Goal: Task Accomplishment & Management: Complete application form

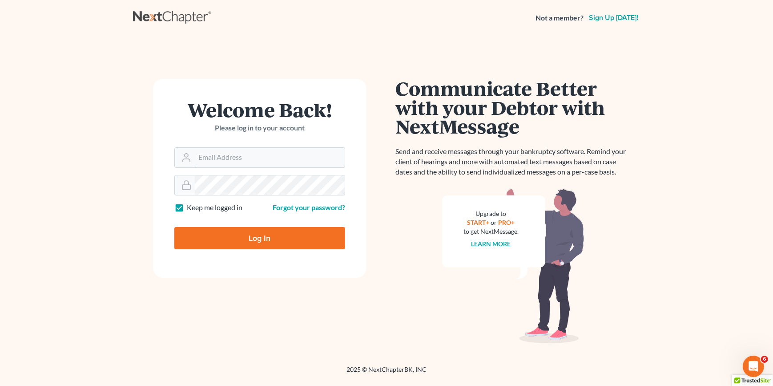
type input "[EMAIL_ADDRESS][DOMAIN_NAME]"
click at [280, 246] on input "Log In" at bounding box center [259, 238] width 171 height 22
type input "Thinking..."
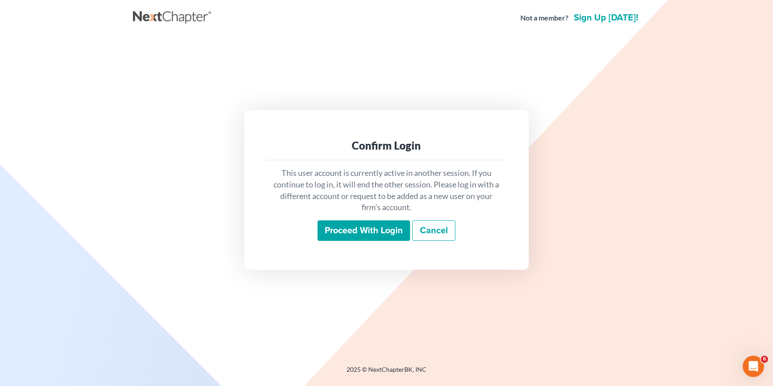
click at [343, 232] on input "Proceed with login" at bounding box center [364, 230] width 93 height 20
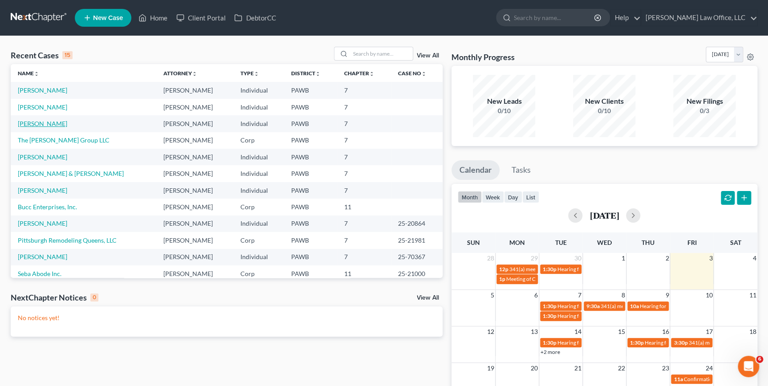
click at [52, 124] on link "Hamilton, Robert" at bounding box center [42, 124] width 49 height 8
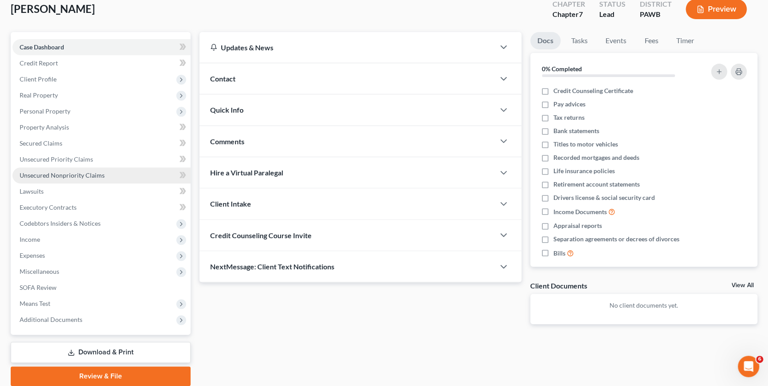
scroll to position [86, 0]
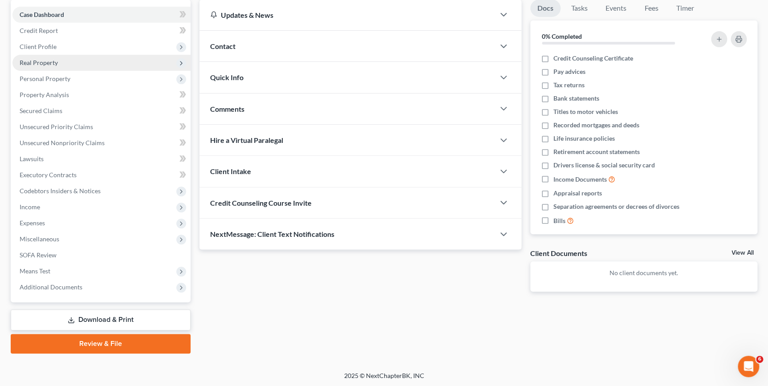
click at [53, 62] on span "Real Property" at bounding box center [39, 63] width 38 height 8
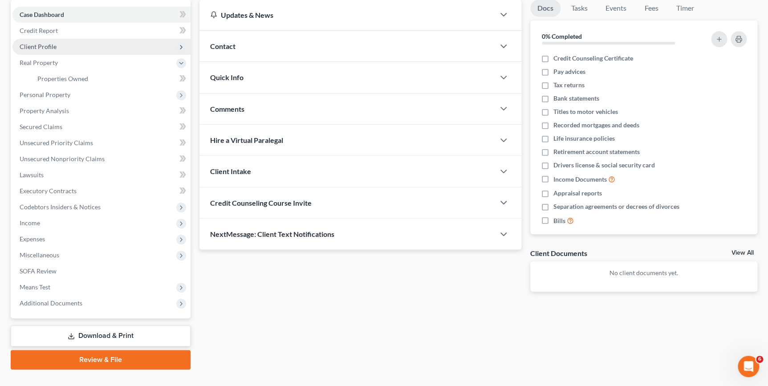
click at [55, 46] on span "Client Profile" at bounding box center [38, 47] width 37 height 8
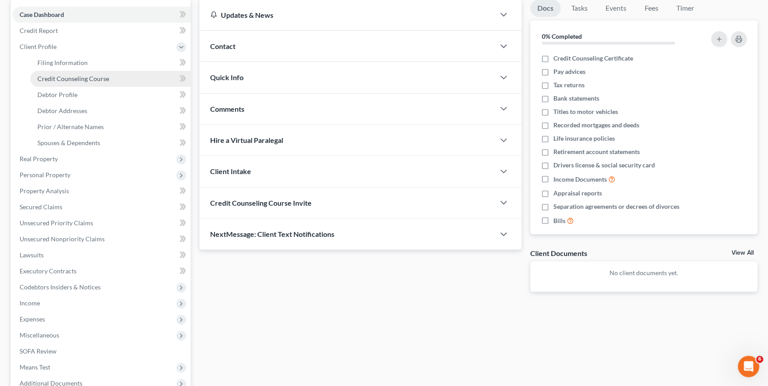
click at [94, 80] on span "Credit Counseling Course" at bounding box center [73, 79] width 72 height 8
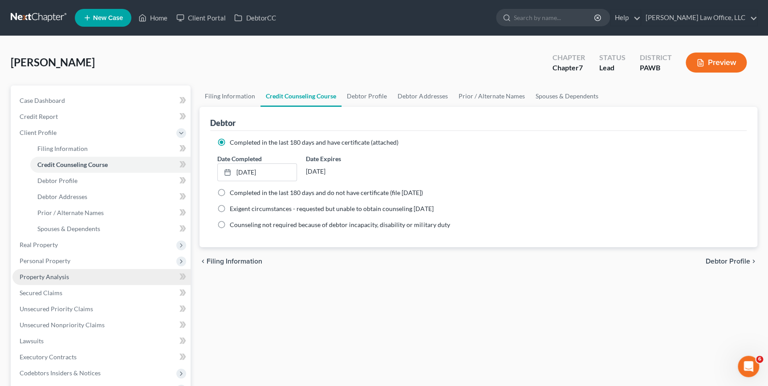
click at [46, 279] on span "Property Analysis" at bounding box center [44, 277] width 49 height 8
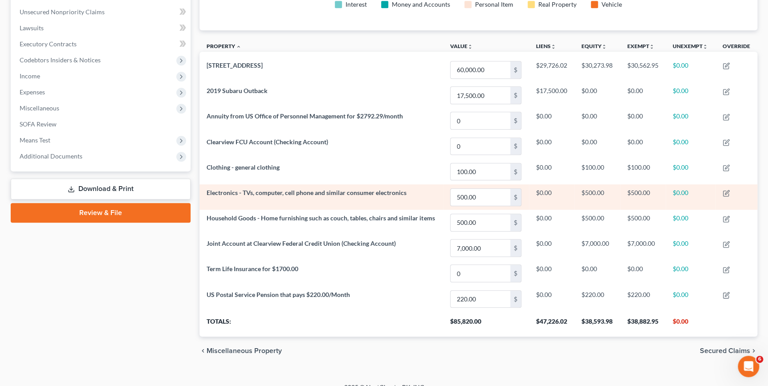
scroll to position [228, 0]
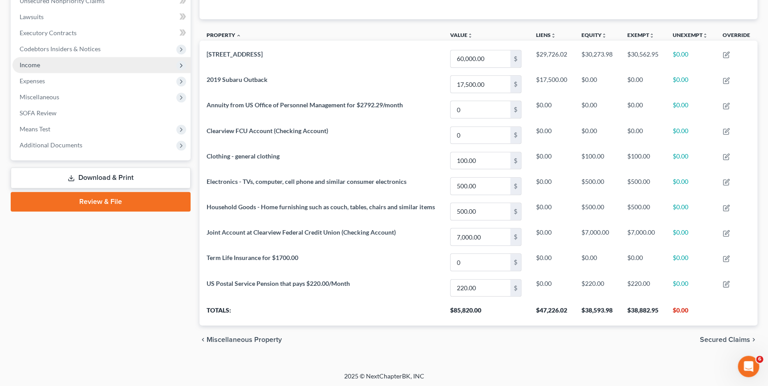
click at [147, 204] on link "Review & File" at bounding box center [101, 202] width 180 height 20
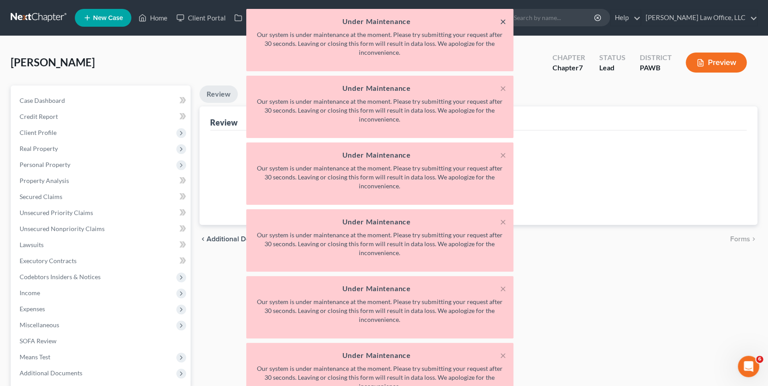
click at [503, 19] on button "×" at bounding box center [503, 21] width 6 height 11
click at [502, 22] on button "×" at bounding box center [503, 21] width 6 height 11
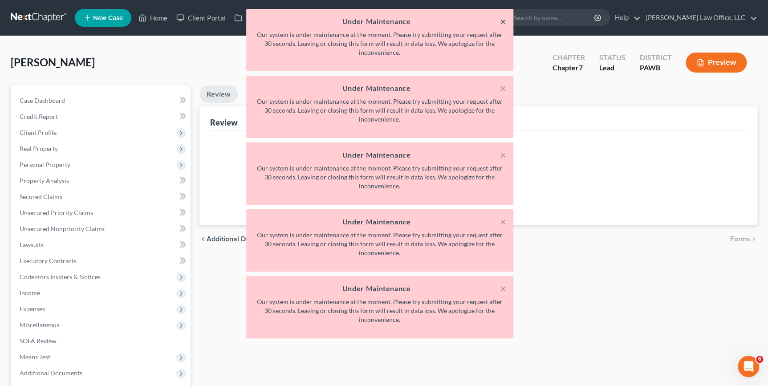
click at [502, 22] on button "×" at bounding box center [503, 21] width 6 height 11
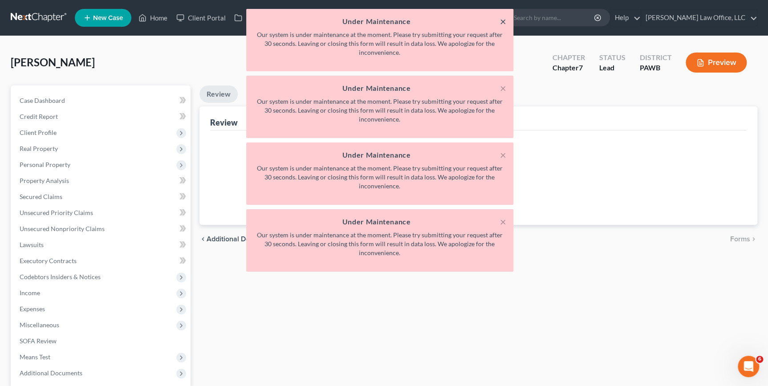
click at [502, 22] on button "×" at bounding box center [503, 21] width 6 height 11
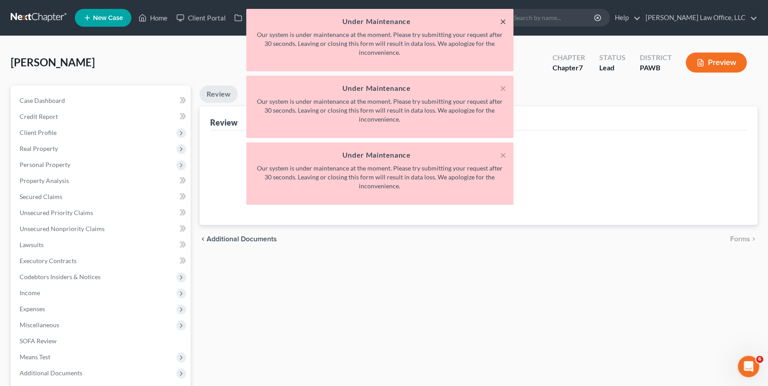
click at [502, 22] on button "×" at bounding box center [503, 21] width 6 height 11
click at [502, 83] on button "×" at bounding box center [503, 88] width 6 height 11
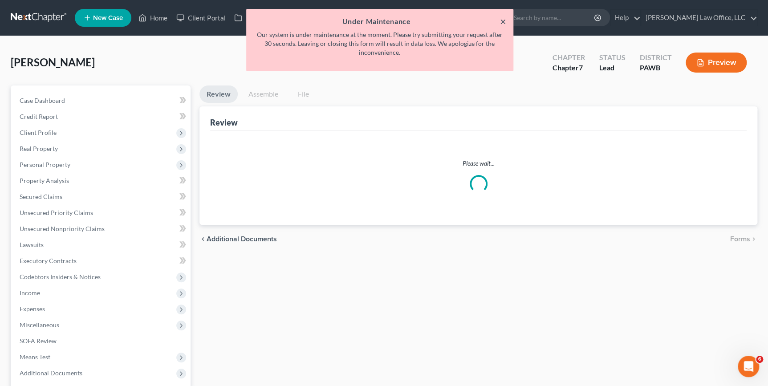
click at [502, 22] on button "×" at bounding box center [503, 21] width 6 height 11
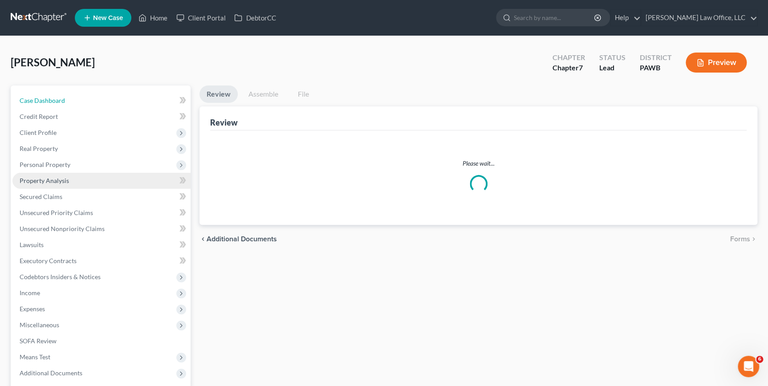
click at [66, 102] on link "Case Dashboard" at bounding box center [101, 101] width 178 height 16
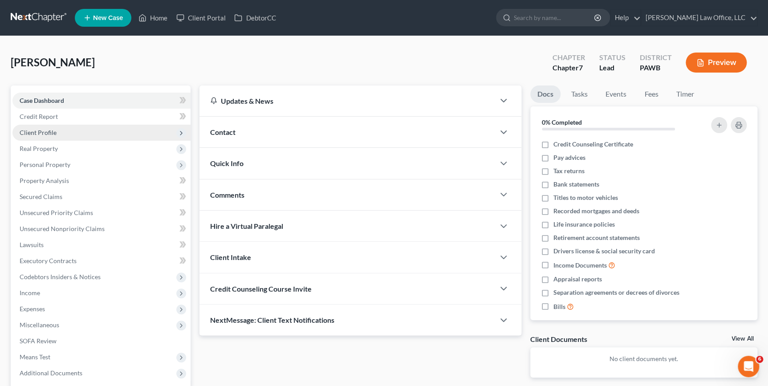
click at [76, 136] on span "Client Profile" at bounding box center [101, 133] width 178 height 16
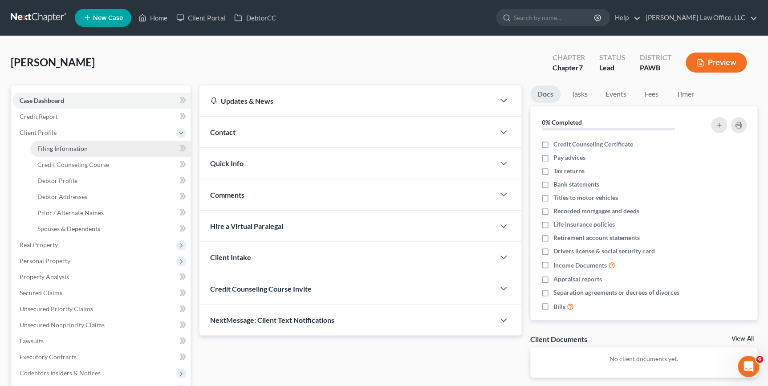
click at [86, 153] on link "Filing Information" at bounding box center [110, 149] width 160 height 16
select select "1"
select select "0"
select select "39"
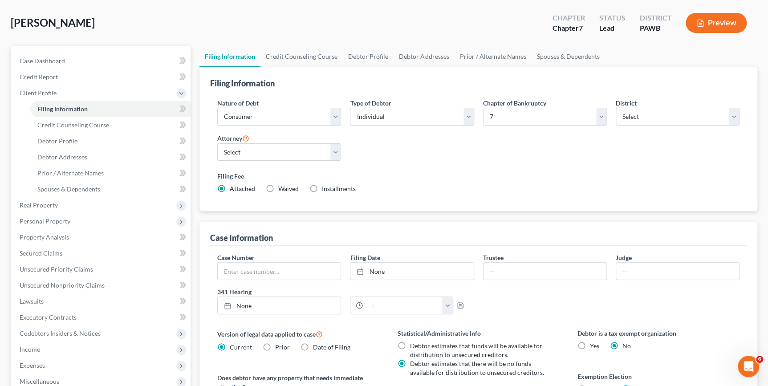
scroll to position [37, 0]
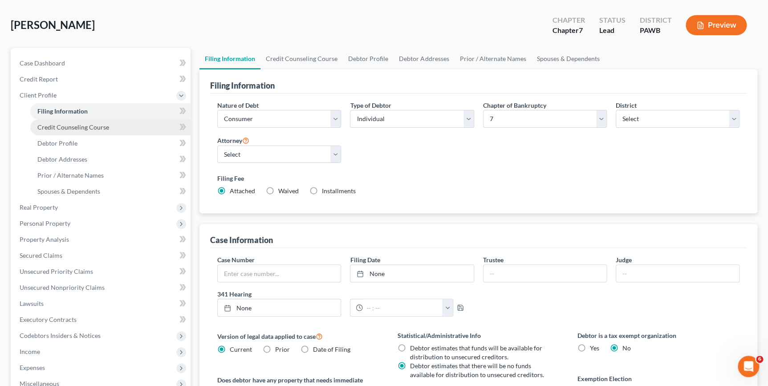
click at [46, 125] on span "Credit Counseling Course" at bounding box center [73, 127] width 72 height 8
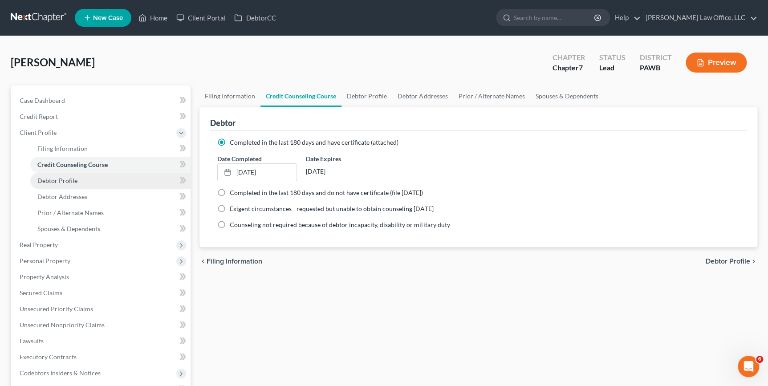
click at [58, 186] on link "Debtor Profile" at bounding box center [110, 181] width 160 height 16
select select "1"
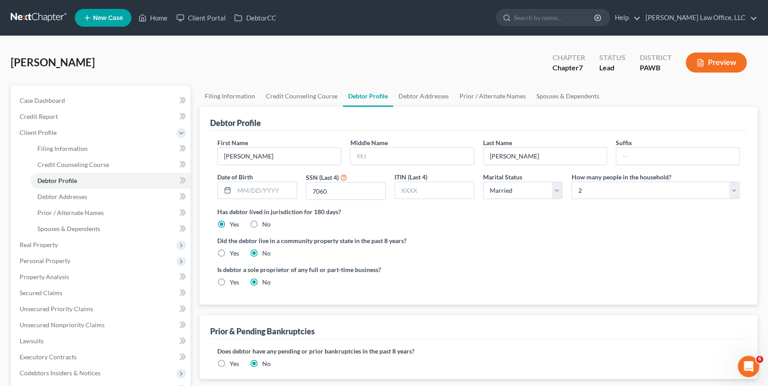
radio input "true"
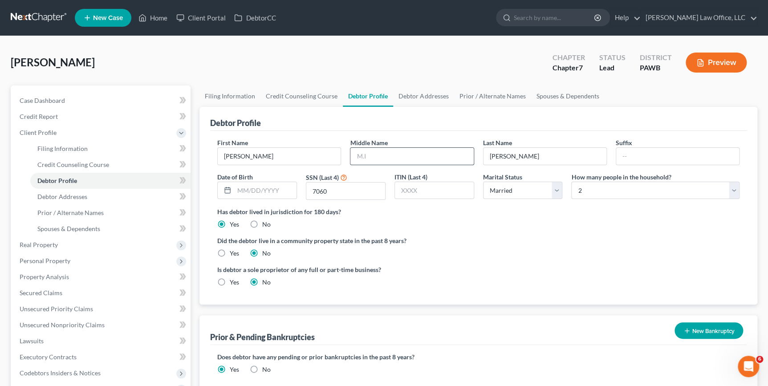
click at [378, 163] on input "text" at bounding box center [411, 156] width 123 height 17
type input "G."
click at [608, 249] on div "Did the debtor live in a community property state in the past 8 years? Yes No" at bounding box center [478, 247] width 522 height 22
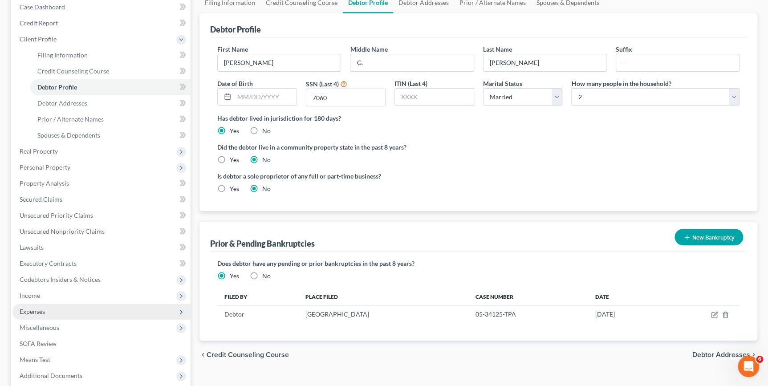
scroll to position [162, 0]
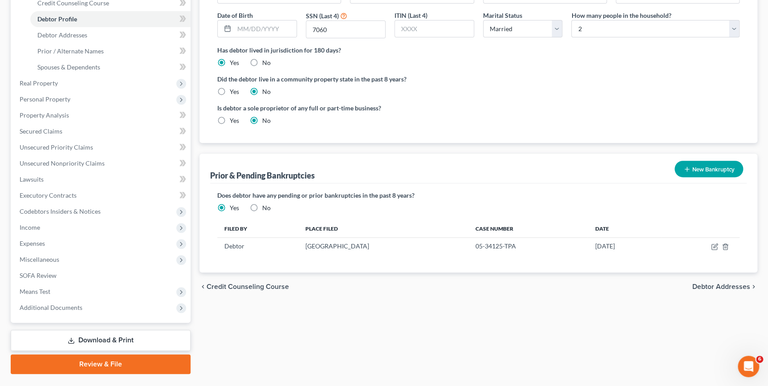
click at [107, 360] on link "Review & File" at bounding box center [101, 364] width 180 height 20
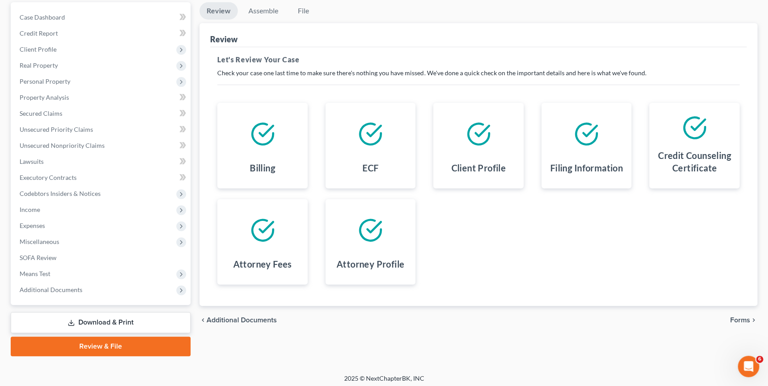
scroll to position [86, 0]
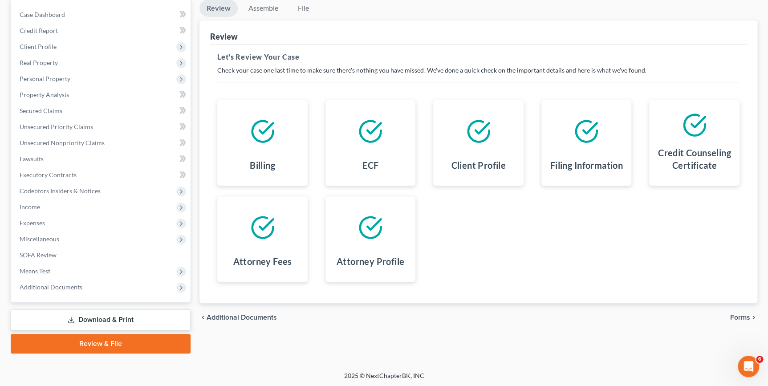
click at [742, 318] on span "Forms" at bounding box center [740, 317] width 20 height 7
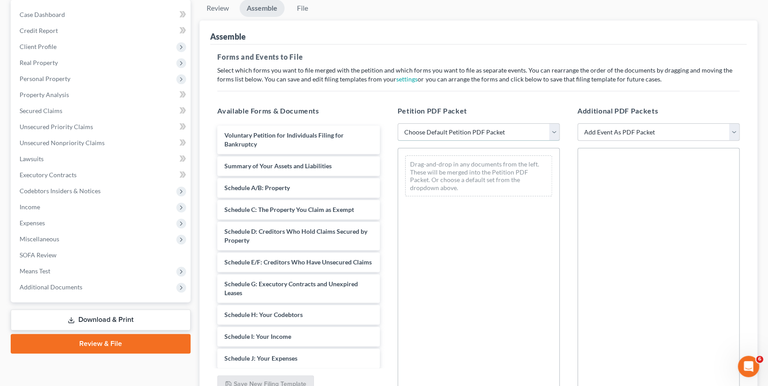
click at [494, 135] on select "Choose Default Petition PDF Packet Complete Bankruptcy Petition (all forms and …" at bounding box center [478, 132] width 162 height 18
select select "0"
click at [397, 123] on select "Choose Default Petition PDF Packet Complete Bankruptcy Petition (all forms and …" at bounding box center [478, 132] width 162 height 18
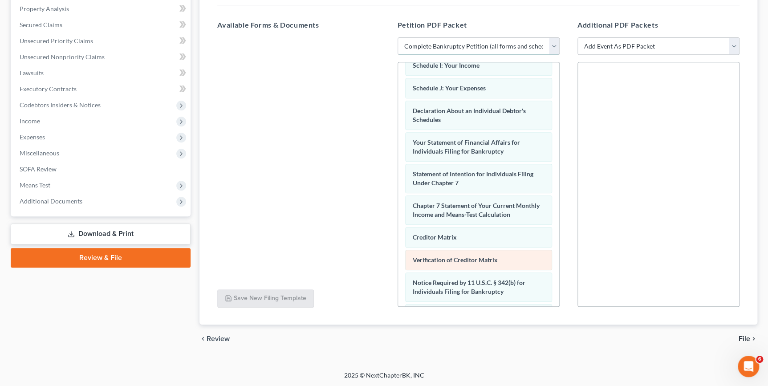
scroll to position [307, 0]
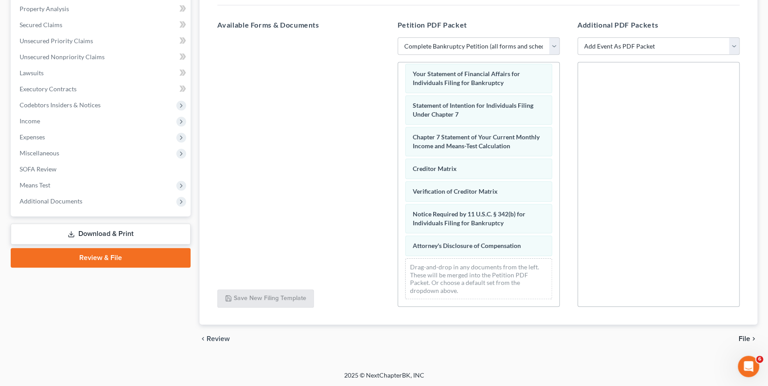
click at [739, 335] on span "File" at bounding box center [744, 338] width 12 height 7
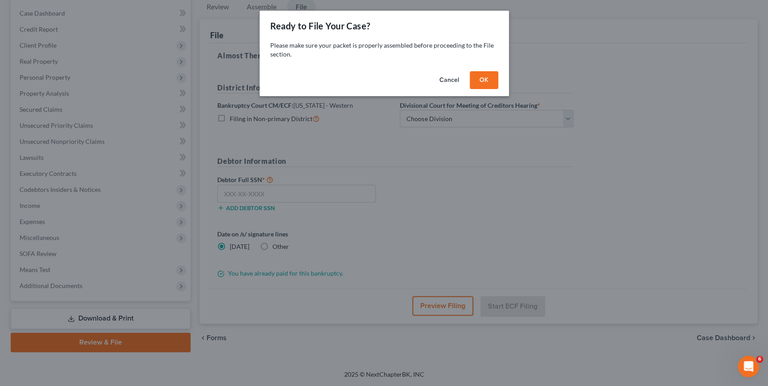
scroll to position [86, 0]
click at [489, 82] on button "OK" at bounding box center [486, 80] width 28 height 18
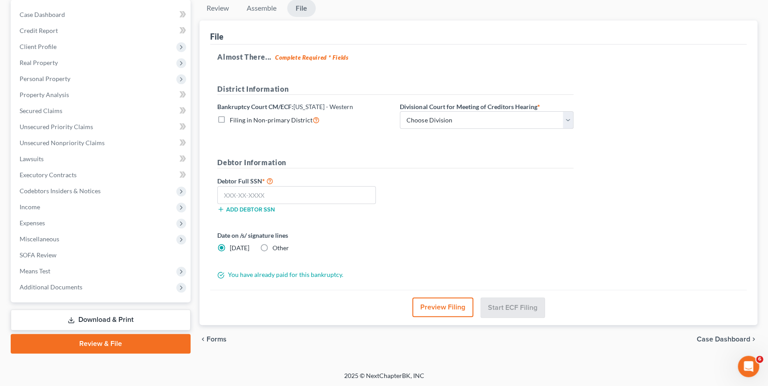
click at [230, 120] on label "Filing in Non-primary District" at bounding box center [275, 120] width 90 height 10
click at [233, 120] on input "Filing in Non-primary District" at bounding box center [236, 118] width 6 height 6
checkbox input "true"
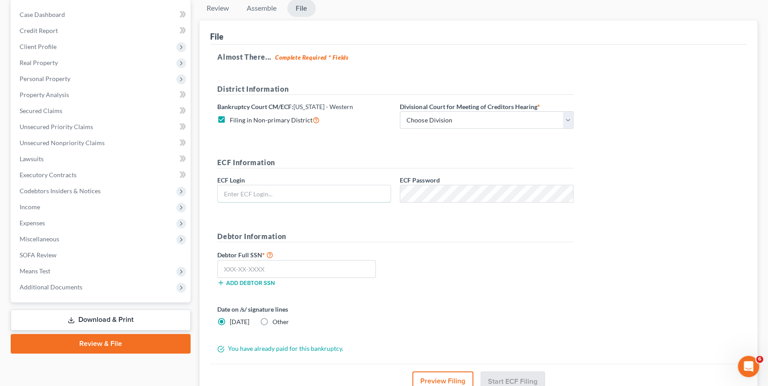
type input "[EMAIL_ADDRESS][DOMAIN_NAME]"
click at [454, 118] on select "Choose Division Erie Johnstown Pittsburgh" at bounding box center [487, 120] width 174 height 18
select select "2"
click at [400, 111] on select "Choose Division Erie Johnstown Pittsburgh" at bounding box center [487, 120] width 174 height 18
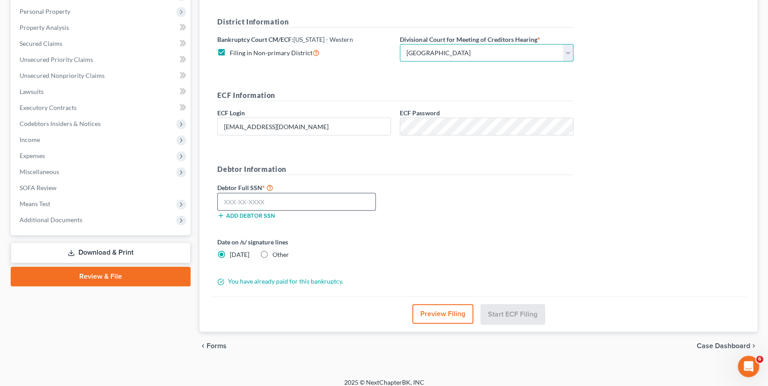
scroll to position [160, 0]
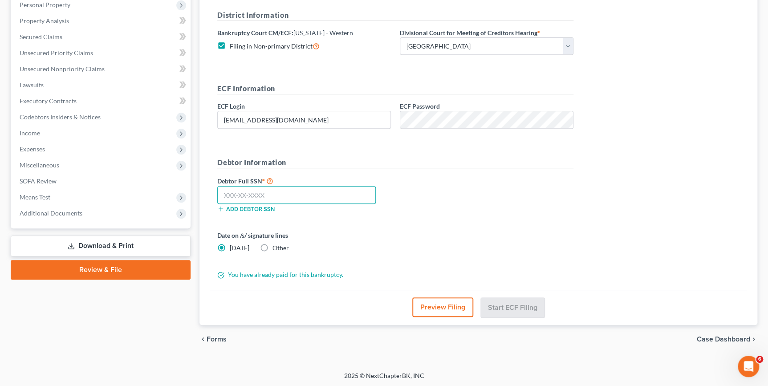
drag, startPoint x: 229, startPoint y: 190, endPoint x: 249, endPoint y: 190, distance: 20.0
click at [229, 190] on input "text" at bounding box center [296, 195] width 158 height 18
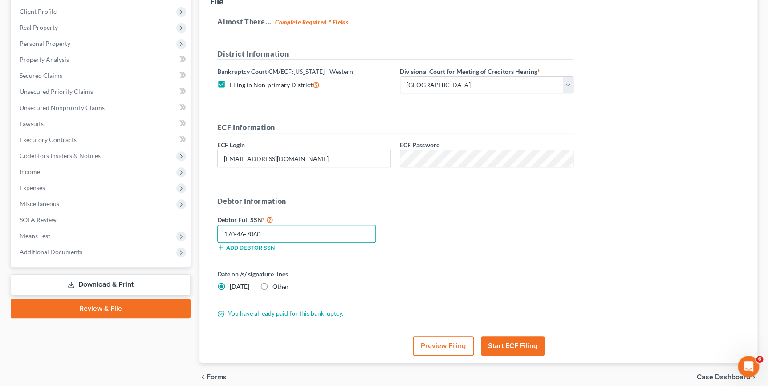
scroll to position [159, 0]
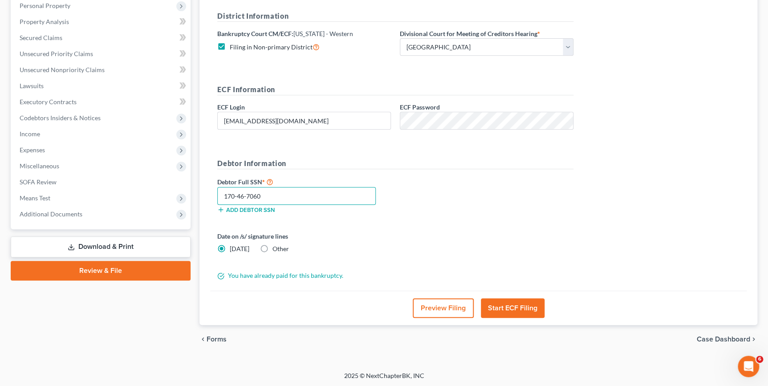
type input "170-46-7060"
click at [514, 308] on button "Start ECF Filing" at bounding box center [513, 308] width 64 height 20
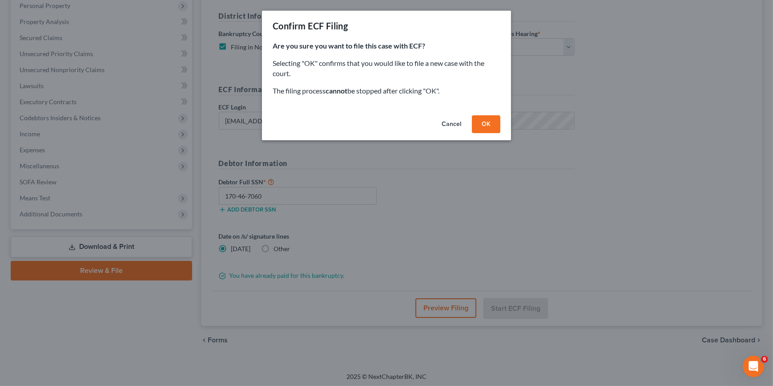
click at [456, 123] on button "Cancel" at bounding box center [452, 124] width 34 height 18
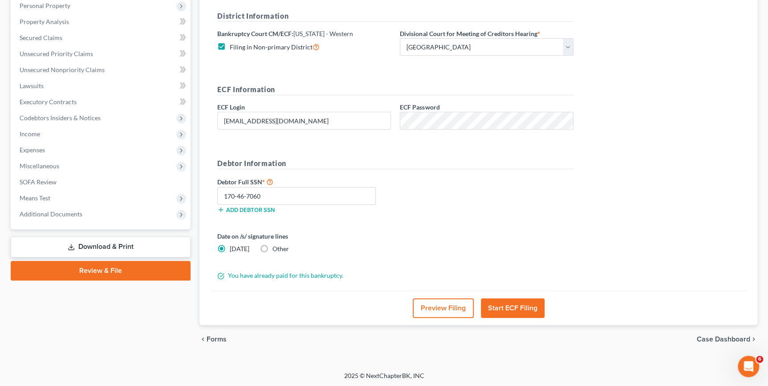
click at [508, 304] on button "Start ECF Filing" at bounding box center [513, 308] width 64 height 20
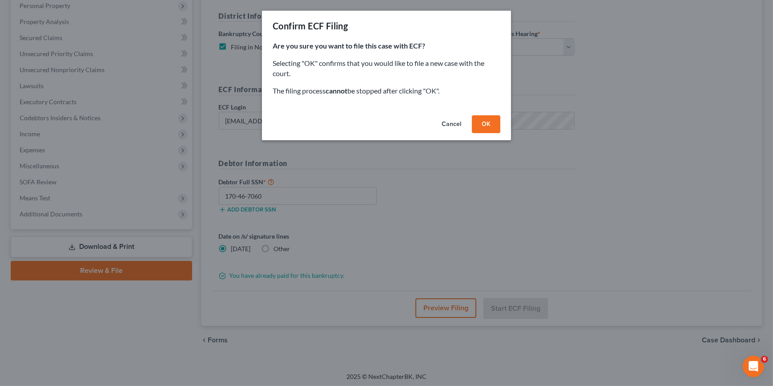
click at [493, 124] on button "OK" at bounding box center [486, 124] width 28 height 18
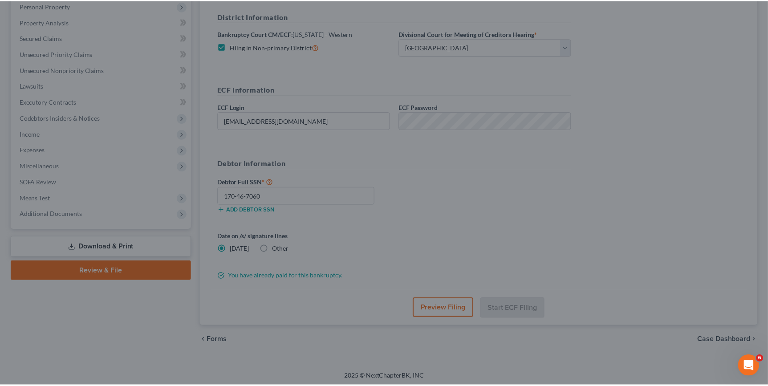
scroll to position [86, 0]
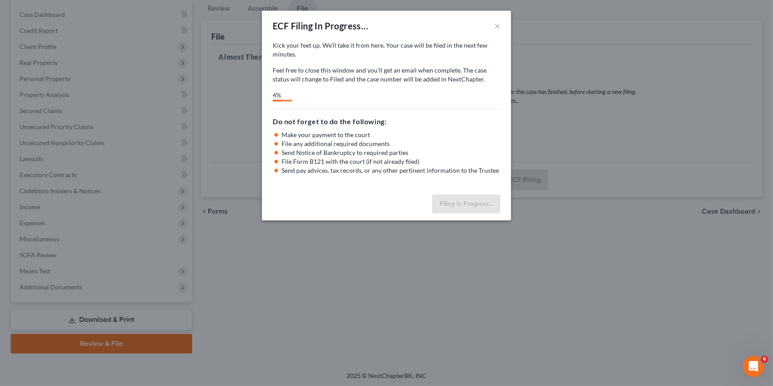
select select "2"
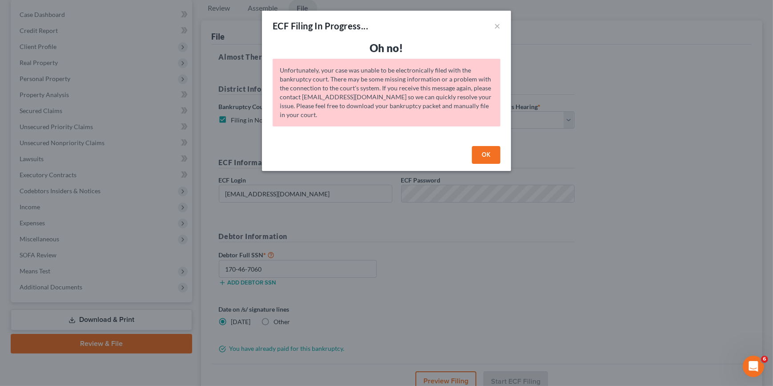
click at [483, 156] on button "OK" at bounding box center [486, 155] width 28 height 18
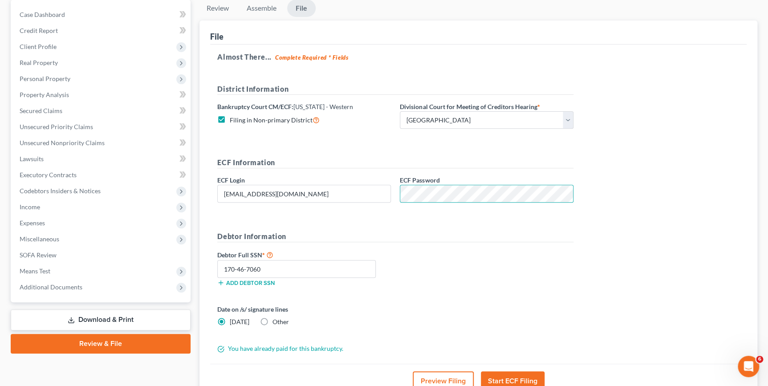
click at [657, 128] on div "Almost There... Complete Required * Fields District Information Bankruptcy Cour…" at bounding box center [478, 204] width 536 height 319
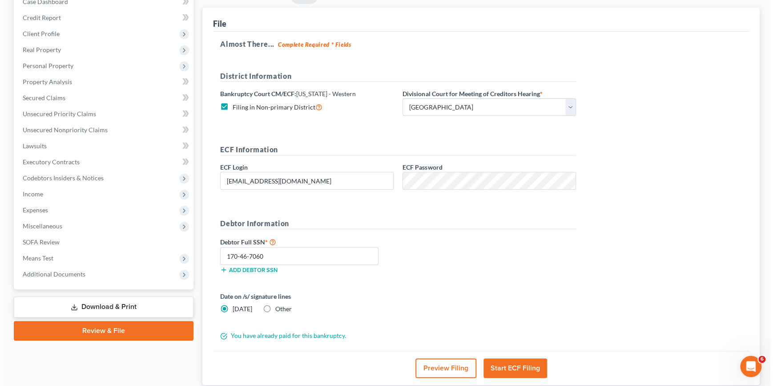
scroll to position [121, 0]
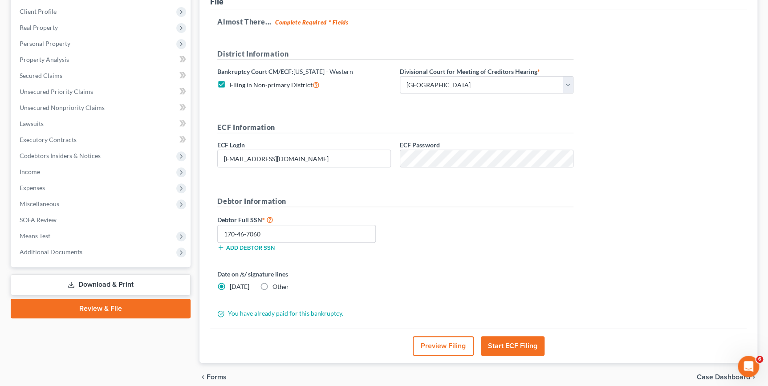
click at [528, 348] on button "Start ECF Filing" at bounding box center [513, 346] width 64 height 20
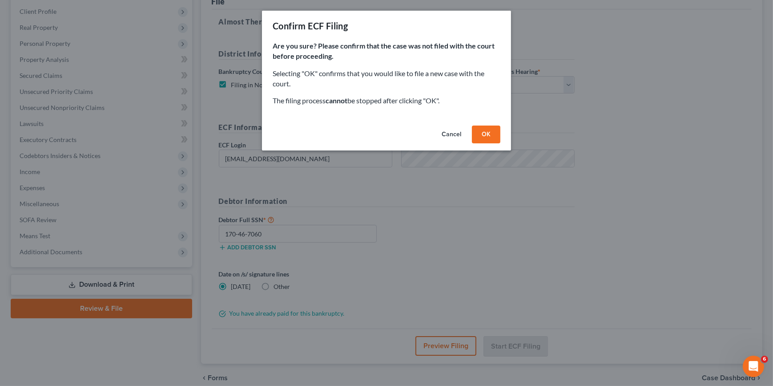
click at [493, 133] on button "OK" at bounding box center [486, 135] width 28 height 18
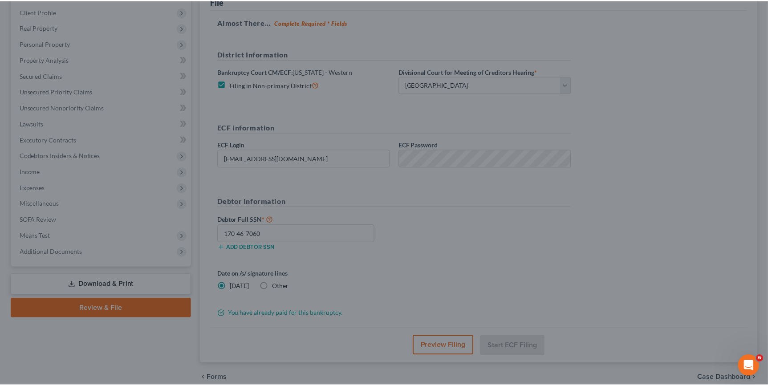
scroll to position [86, 0]
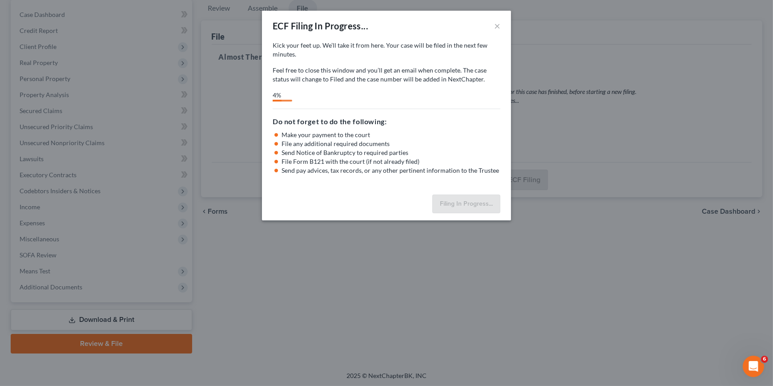
select select "2"
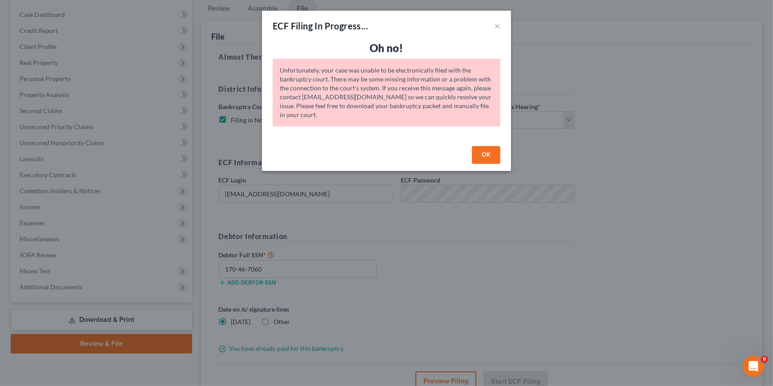
click at [488, 160] on button "OK" at bounding box center [486, 155] width 28 height 18
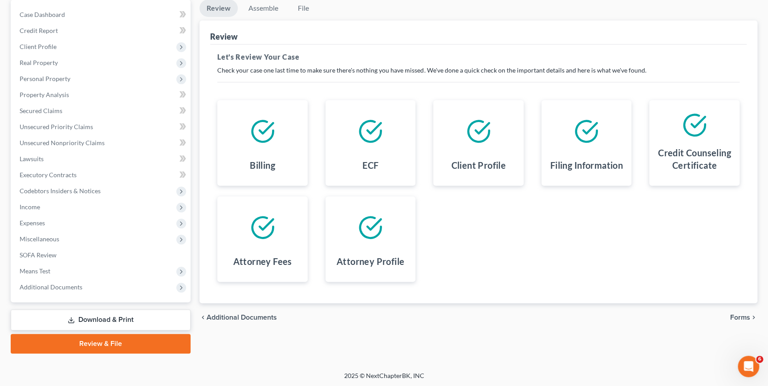
click at [743, 314] on span "Forms" at bounding box center [740, 317] width 20 height 7
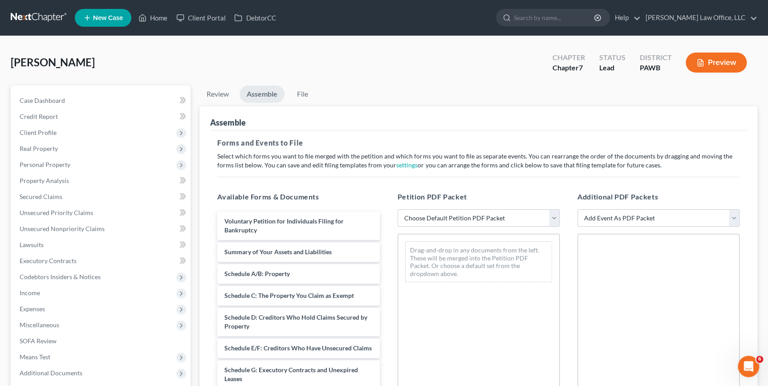
scroll to position [81, 0]
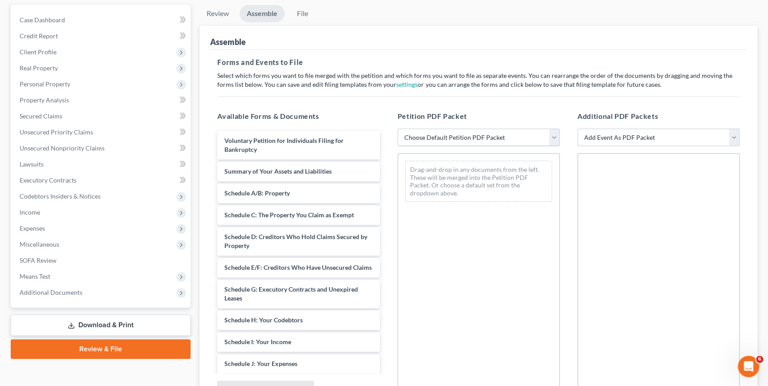
click at [434, 136] on select "Choose Default Petition PDF Packet Complete Bankruptcy Petition (all forms and …" at bounding box center [478, 138] width 162 height 18
select select "0"
click at [397, 129] on select "Choose Default Petition PDF Packet Complete Bankruptcy Petition (all forms and …" at bounding box center [478, 138] width 162 height 18
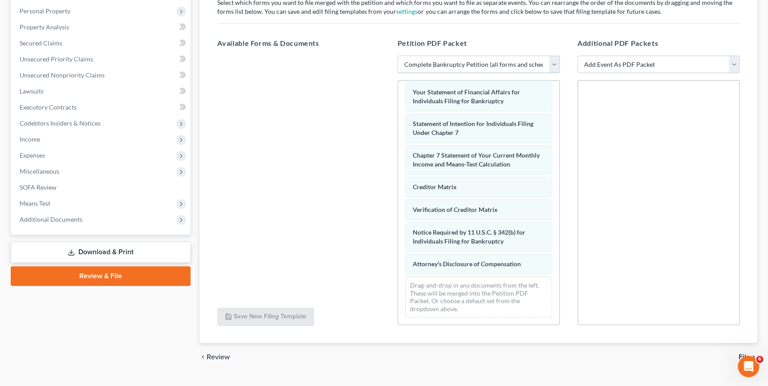
scroll to position [172, 0]
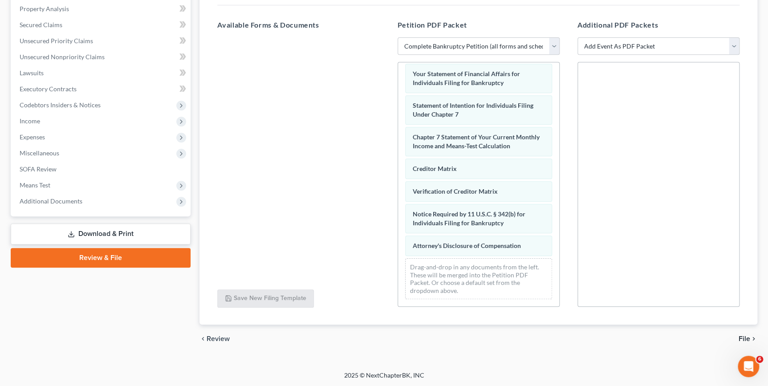
click at [741, 336] on span "File" at bounding box center [744, 338] width 12 height 7
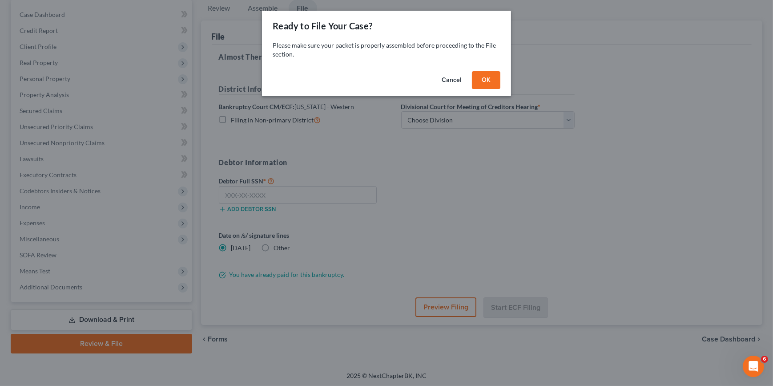
click at [487, 84] on button "OK" at bounding box center [486, 80] width 28 height 18
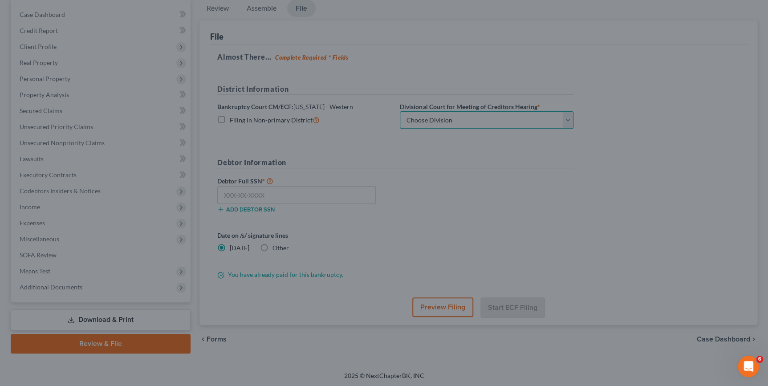
click at [467, 117] on select "Choose Division Erie Johnstown Pittsburgh" at bounding box center [487, 120] width 174 height 18
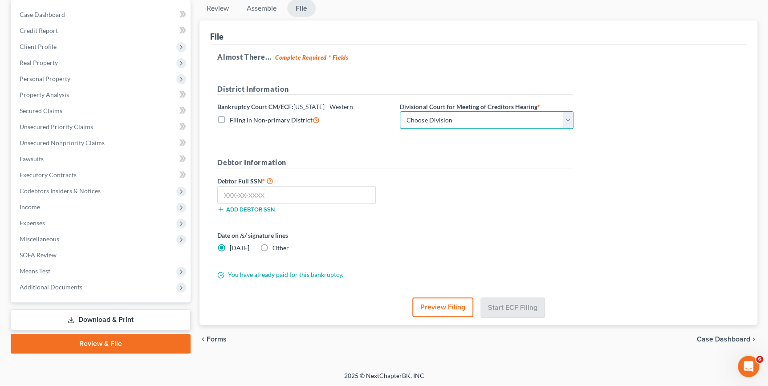
select select "2"
click at [400, 111] on select "Choose Division Erie Johnstown Pittsburgh" at bounding box center [487, 120] width 174 height 18
click at [255, 194] on input "text" at bounding box center [296, 195] width 158 height 18
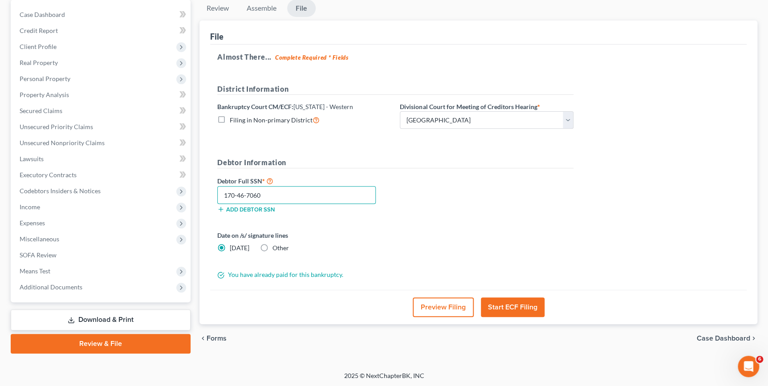
type input "170-46-7060"
click at [499, 306] on button "Start ECF Filing" at bounding box center [513, 307] width 64 height 20
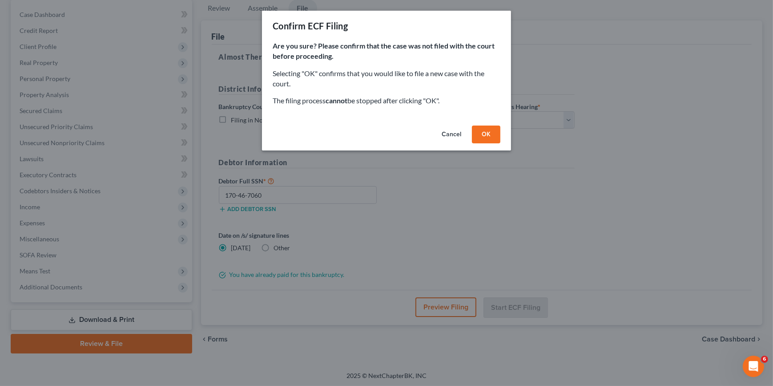
click at [486, 138] on button "OK" at bounding box center [486, 135] width 28 height 18
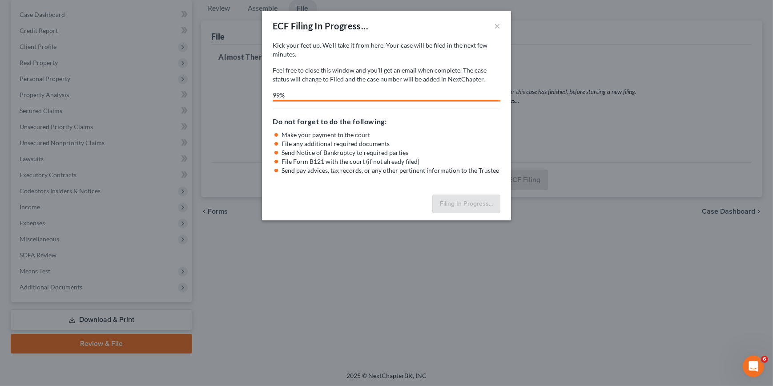
select select "2"
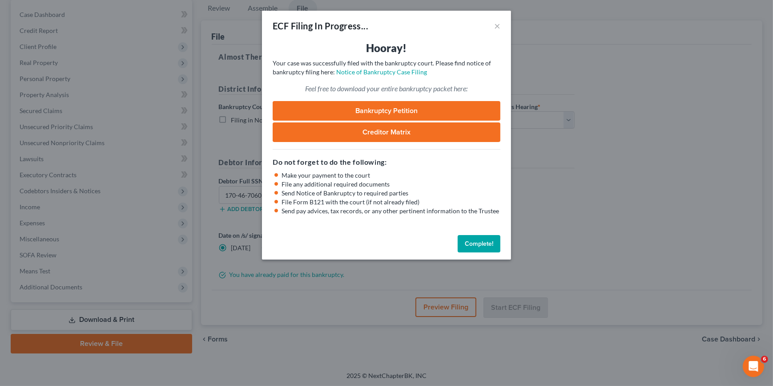
click at [329, 139] on link "Creditor Matrix" at bounding box center [387, 132] width 228 height 20
